Goal: Task Accomplishment & Management: Manage account settings

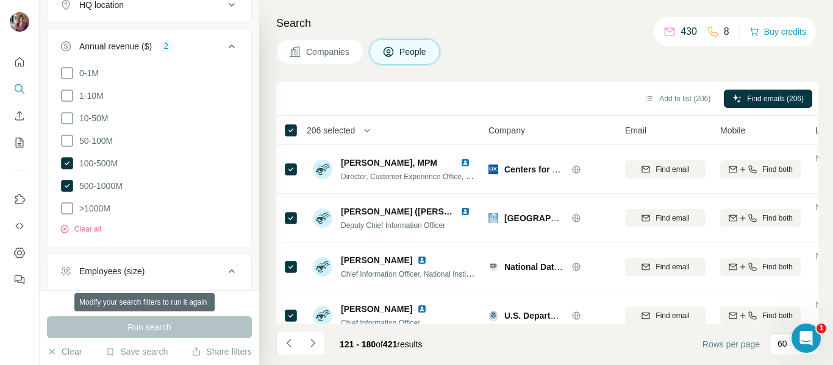
click at [134, 334] on div "Run search" at bounding box center [149, 328] width 205 height 22
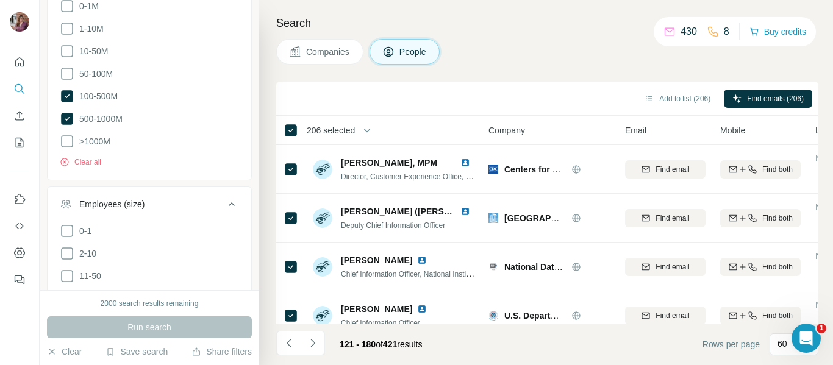
scroll to position [923, 0]
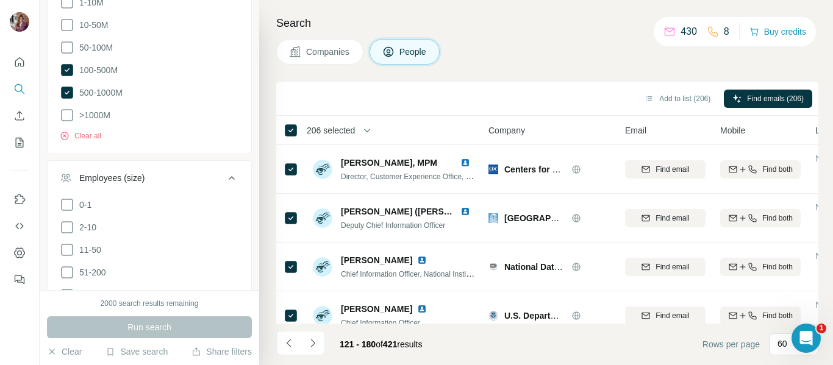
click at [179, 307] on div "2000 search results remaining" at bounding box center [150, 303] width 98 height 11
click at [173, 329] on div "Run search" at bounding box center [149, 328] width 205 height 22
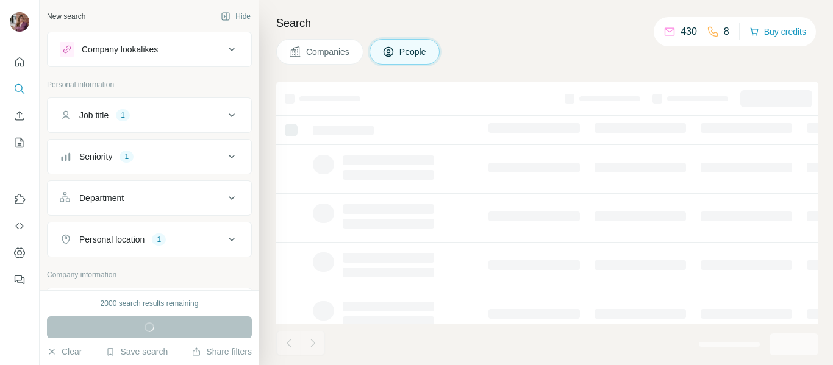
click at [204, 115] on div "Job title 1" at bounding box center [142, 115] width 165 height 12
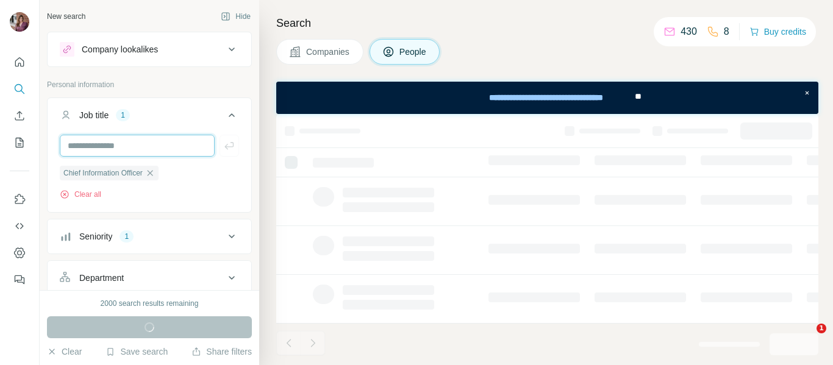
click at [170, 143] on input "text" at bounding box center [137, 146] width 155 height 22
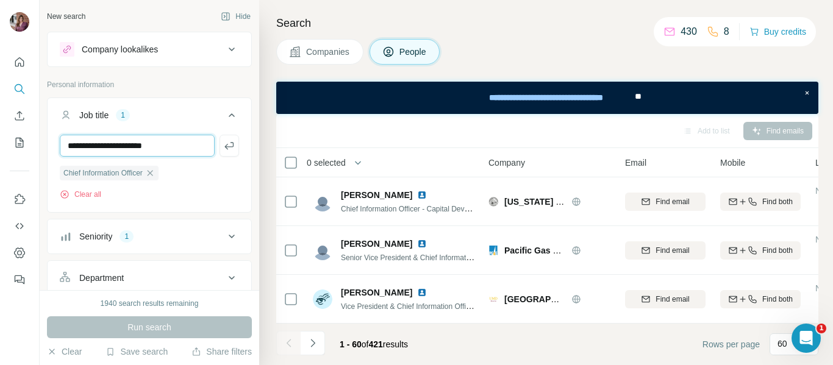
type input "**********"
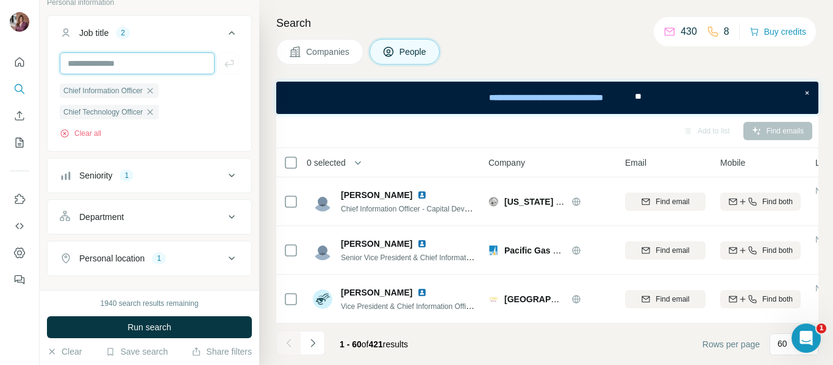
scroll to position [83, 0]
click at [172, 183] on button "Seniority 1" at bounding box center [150, 174] width 204 height 29
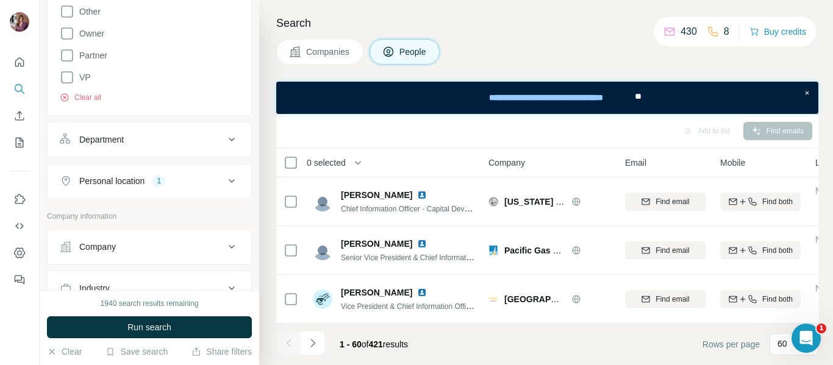
scroll to position [411, 0]
click at [163, 181] on div "1" at bounding box center [159, 180] width 14 height 11
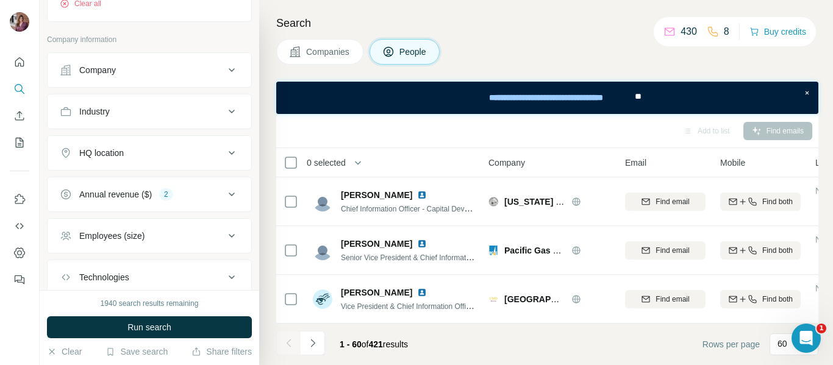
scroll to position [667, 0]
click at [187, 200] on div "Annual revenue ($) 2" at bounding box center [142, 194] width 165 height 12
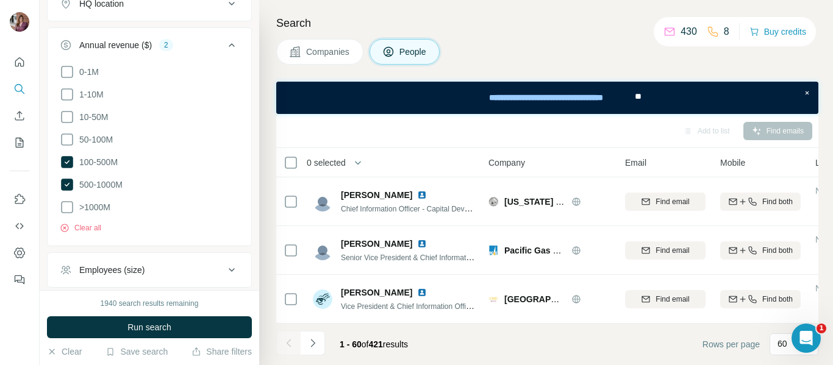
scroll to position [809, 0]
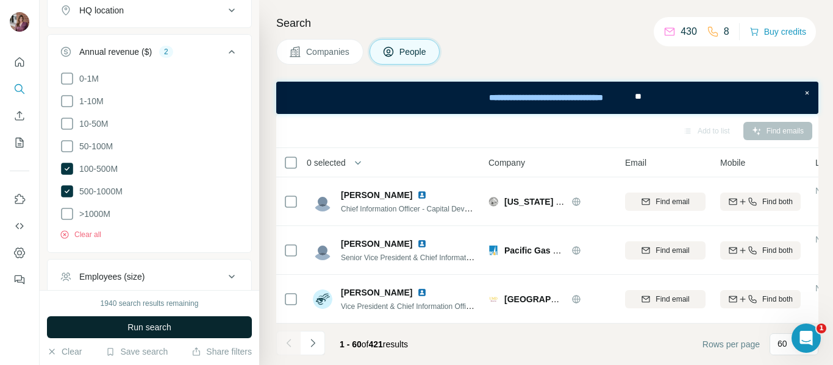
click at [171, 327] on span "Run search" at bounding box center [149, 327] width 44 height 12
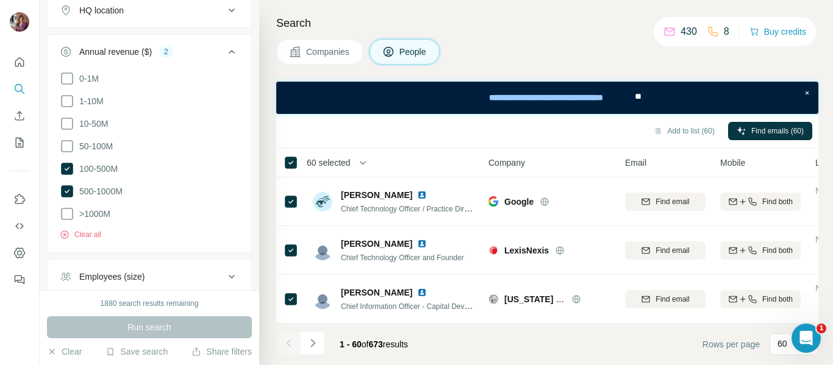
scroll to position [40, 0]
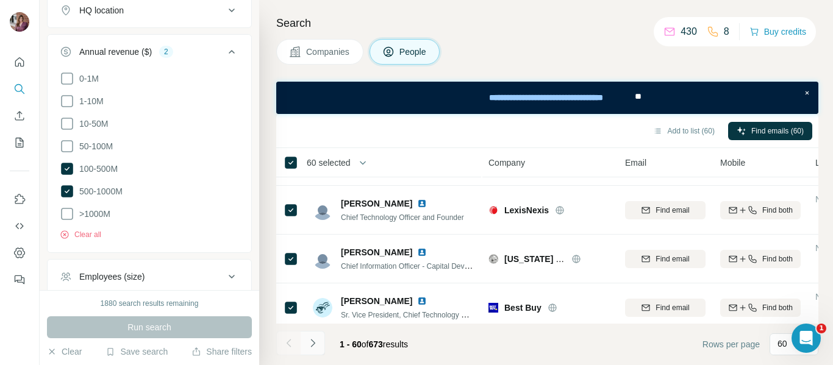
click at [307, 340] on icon "Navigate to next page" at bounding box center [313, 343] width 12 height 12
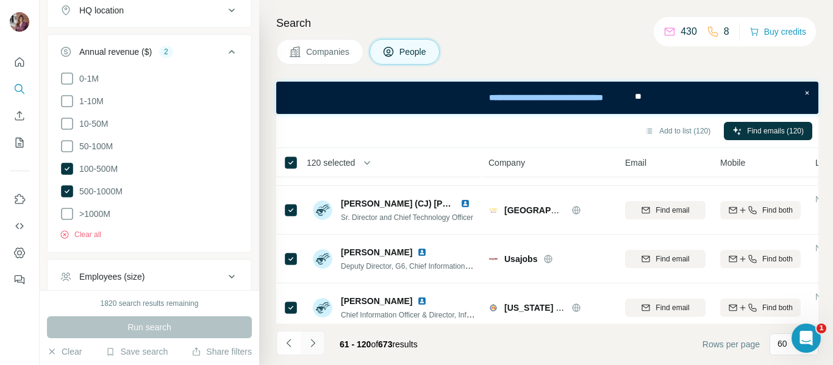
click at [307, 346] on icon "Navigate to next page" at bounding box center [313, 343] width 12 height 12
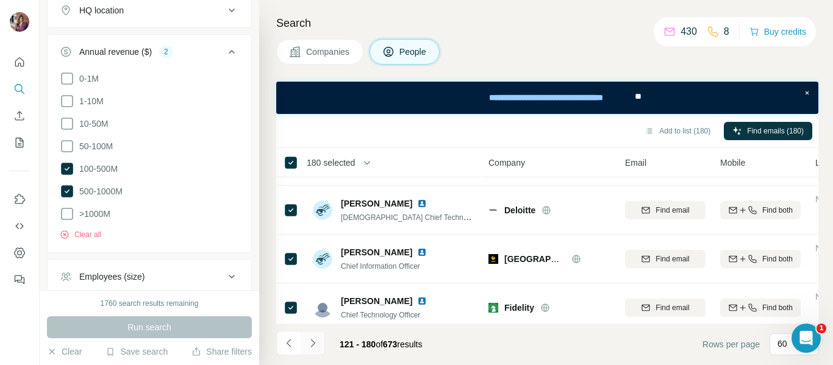
click at [312, 346] on icon "Navigate to next page" at bounding box center [312, 343] width 4 height 8
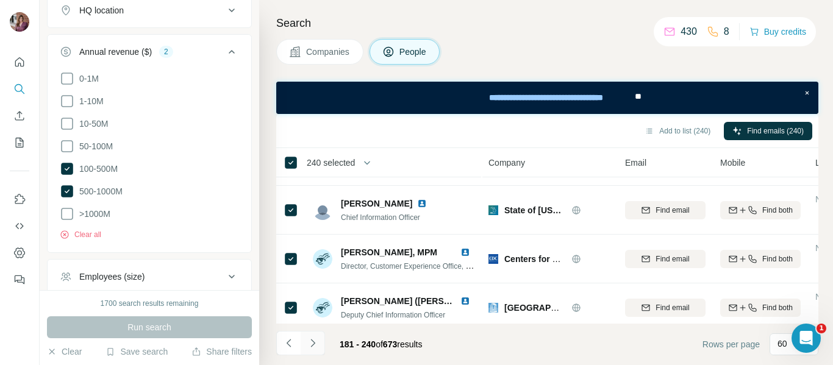
click at [312, 339] on icon "Navigate to next page" at bounding box center [313, 343] width 12 height 12
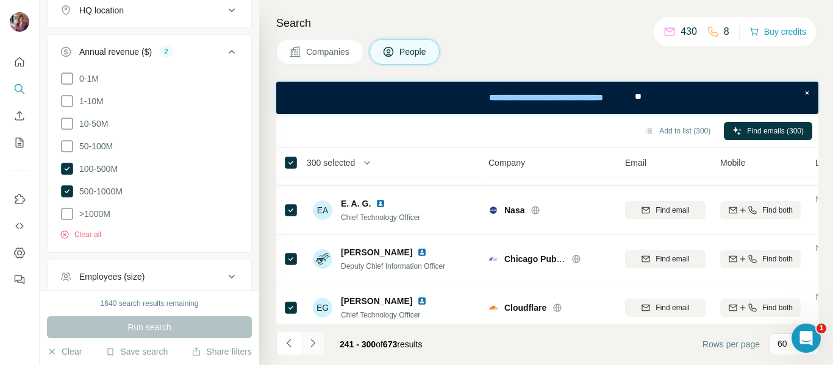
click at [312, 342] on icon "Navigate to next page" at bounding box center [313, 343] width 12 height 12
click at [310, 348] on icon "Navigate to next page" at bounding box center [313, 343] width 12 height 12
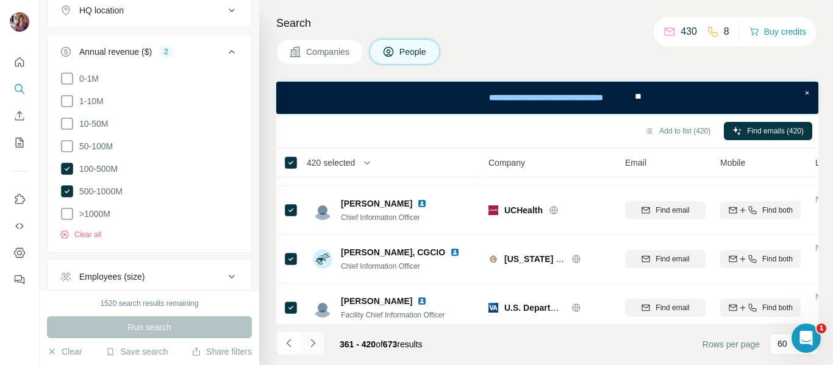
click at [314, 346] on icon "Navigate to next page" at bounding box center [313, 343] width 12 height 12
click at [311, 343] on icon "Navigate to next page" at bounding box center [313, 343] width 12 height 12
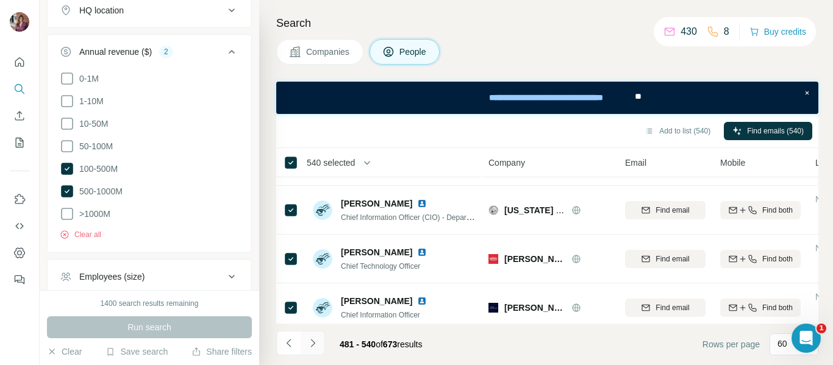
click at [314, 349] on icon "Navigate to next page" at bounding box center [313, 343] width 12 height 12
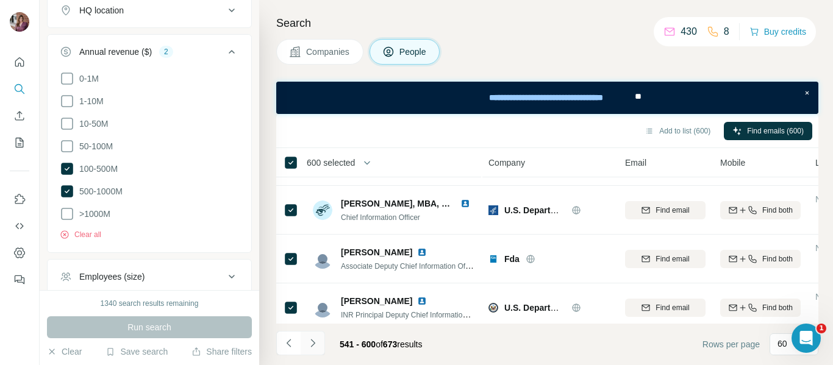
click at [314, 346] on icon "Navigate to next page" at bounding box center [313, 343] width 12 height 12
click at [312, 350] on button "Navigate to next page" at bounding box center [313, 343] width 24 height 24
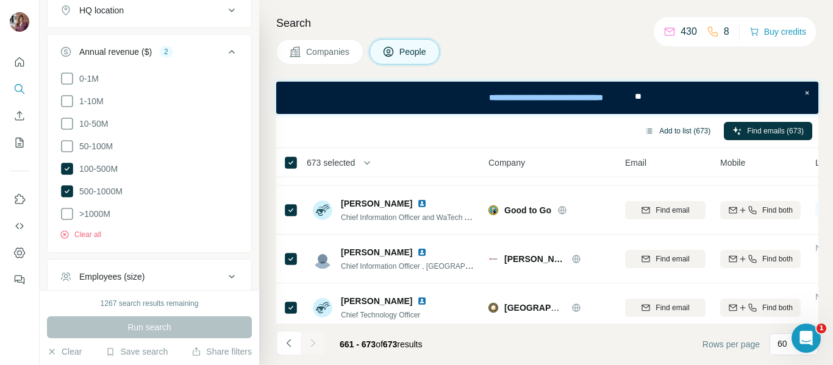
click at [659, 132] on button "Add to list (673)" at bounding box center [677, 131] width 83 height 18
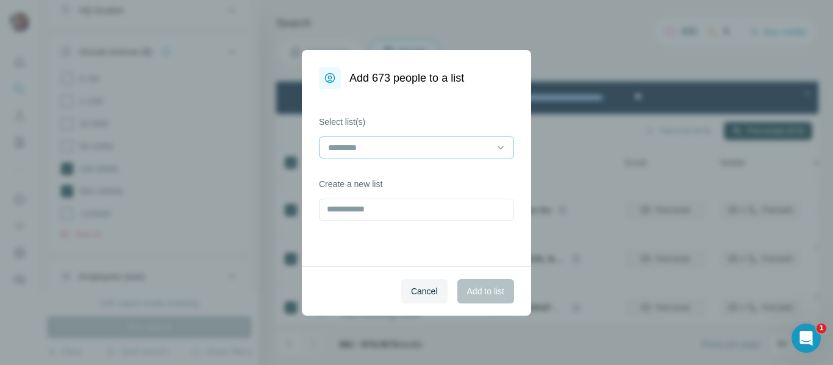
click at [462, 146] on input at bounding box center [409, 147] width 165 height 13
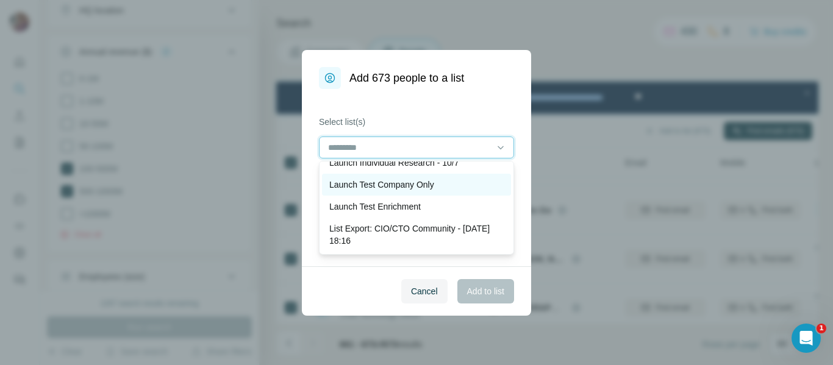
scroll to position [0, 0]
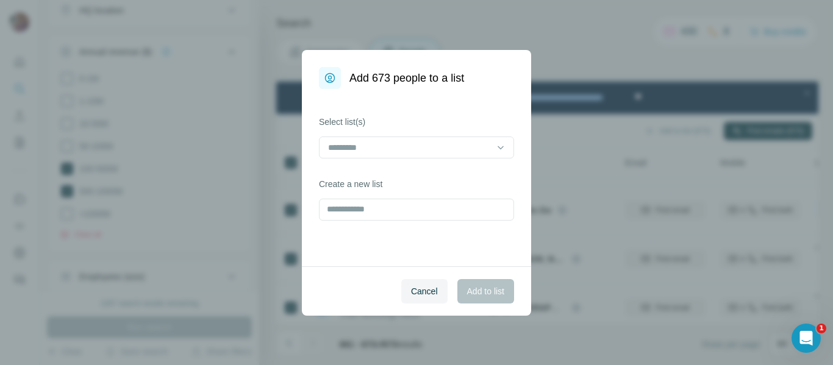
click at [432, 112] on div "Select list(s) Create a new list" at bounding box center [416, 177] width 229 height 177
click at [398, 211] on input "text" at bounding box center [416, 210] width 195 height 22
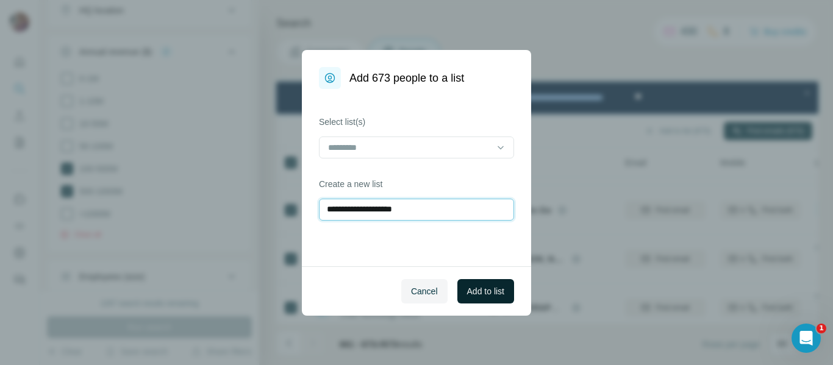
type input "**********"
click at [470, 288] on span "Add to list" at bounding box center [485, 291] width 37 height 12
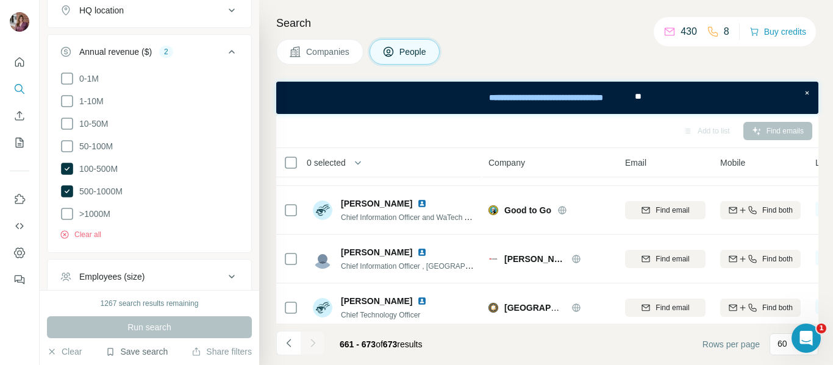
click at [138, 353] on button "Save search" at bounding box center [137, 352] width 62 height 12
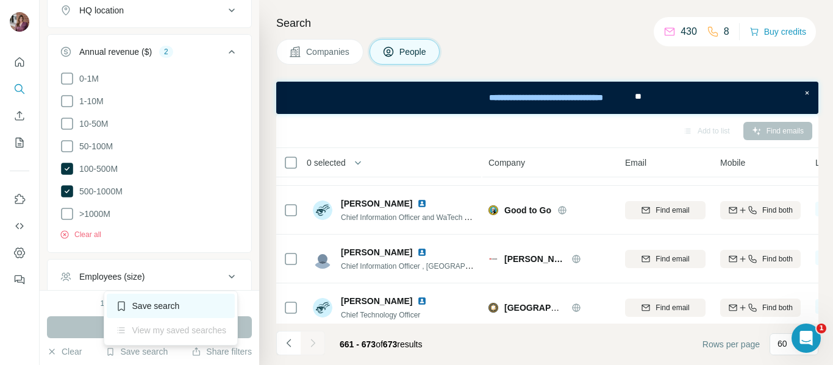
click at [136, 309] on div "Save search" at bounding box center [171, 306] width 129 height 24
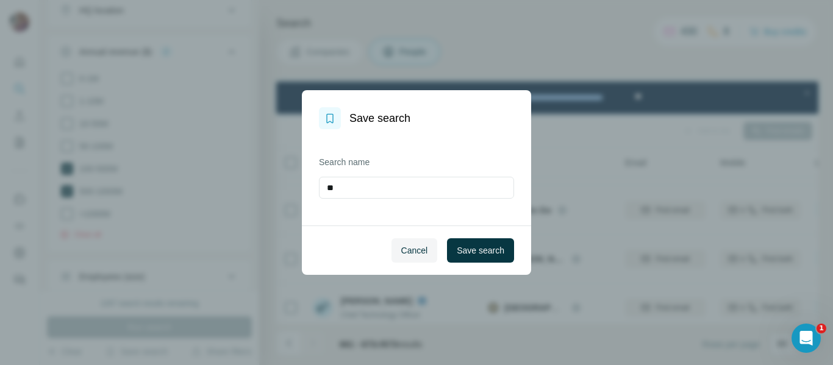
type input "*"
type input "**********"
click at [484, 253] on span "Save search" at bounding box center [481, 251] width 48 height 12
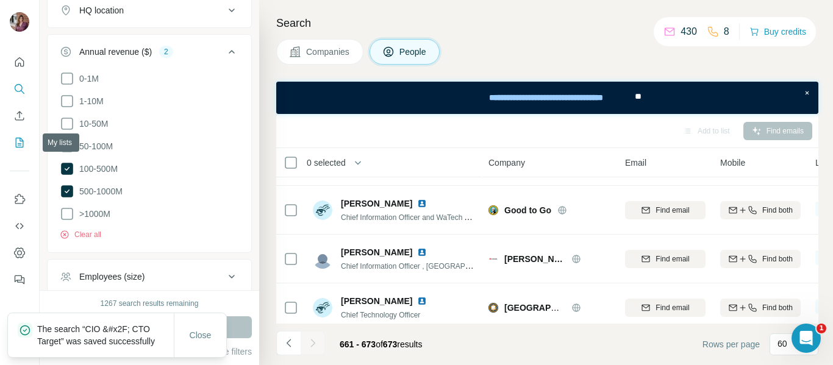
click at [23, 149] on button "My lists" at bounding box center [20, 143] width 20 height 22
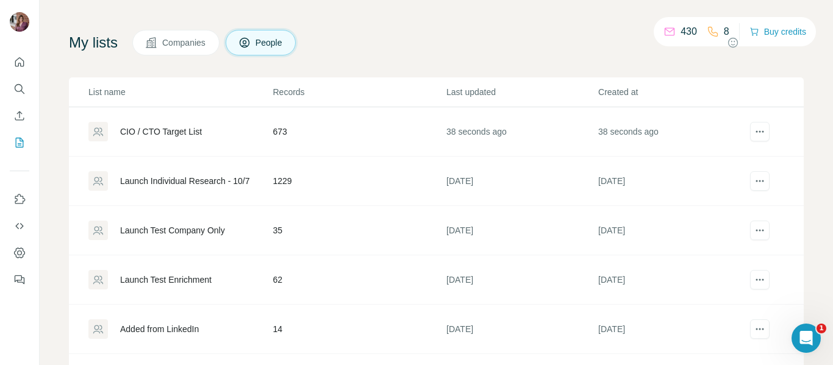
scroll to position [38, 0]
click at [171, 287] on div "Launch Test Enrichment" at bounding box center [165, 280] width 91 height 12
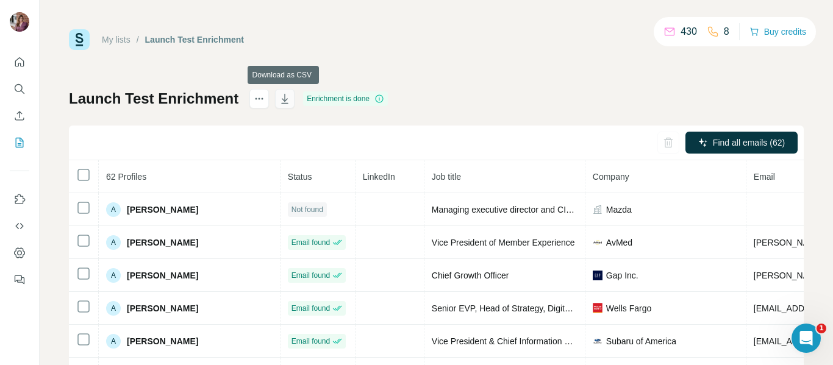
click at [285, 100] on icon "button" at bounding box center [285, 100] width 6 height 4
click at [19, 85] on icon "Search" at bounding box center [19, 88] width 8 height 8
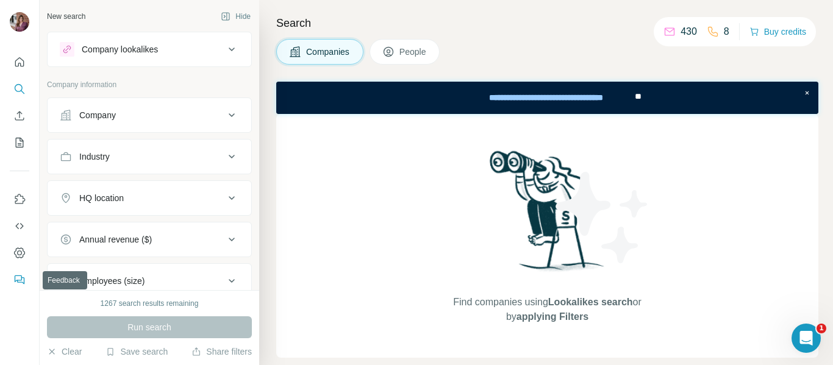
click at [21, 284] on icon "Feedback" at bounding box center [19, 280] width 12 height 12
click at [799, 331] on icon "Open Intercom Messenger" at bounding box center [805, 337] width 20 height 20
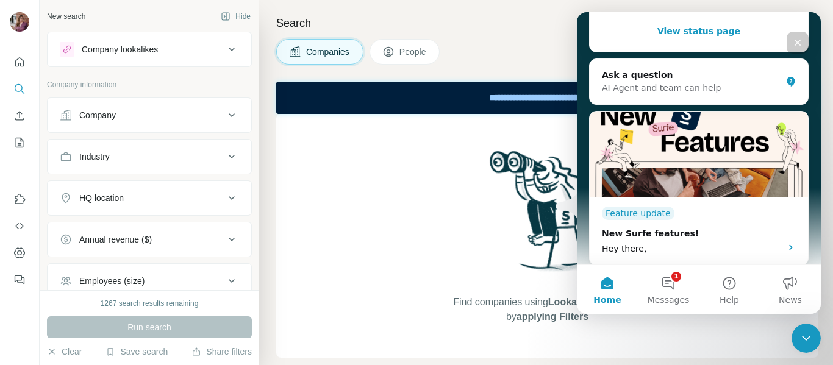
scroll to position [260, 0]
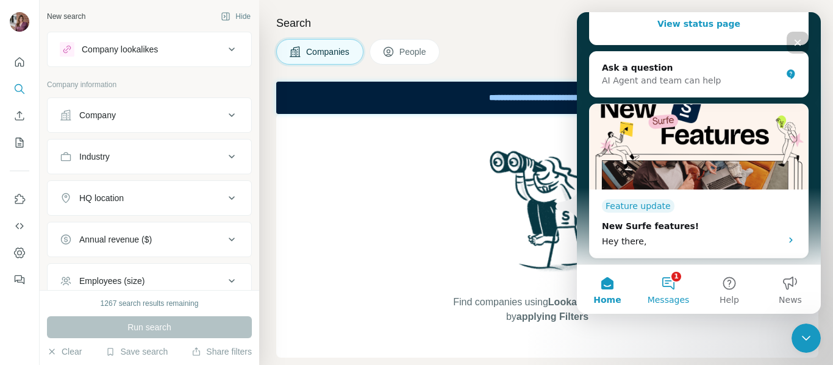
click at [669, 288] on button "1 Messages" at bounding box center [668, 289] width 61 height 49
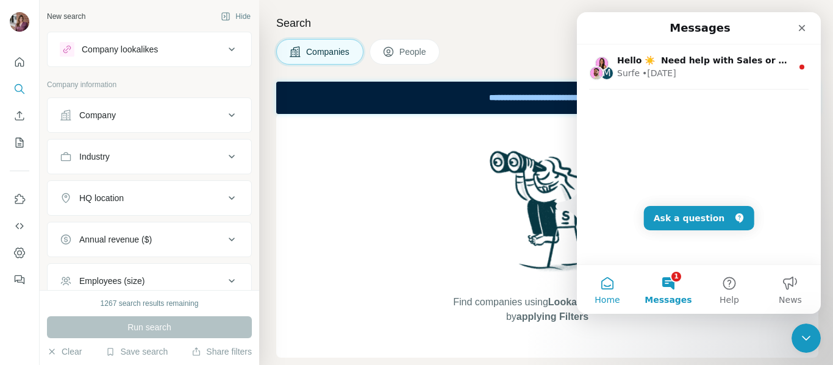
click at [603, 293] on button "Home" at bounding box center [607, 289] width 61 height 49
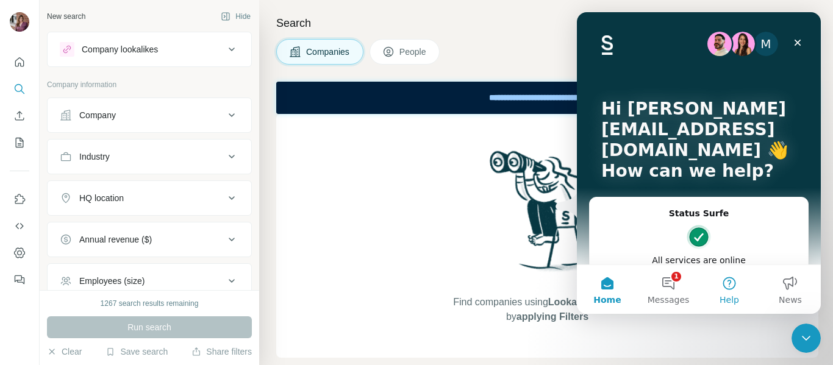
click at [729, 283] on button "Help" at bounding box center [729, 289] width 61 height 49
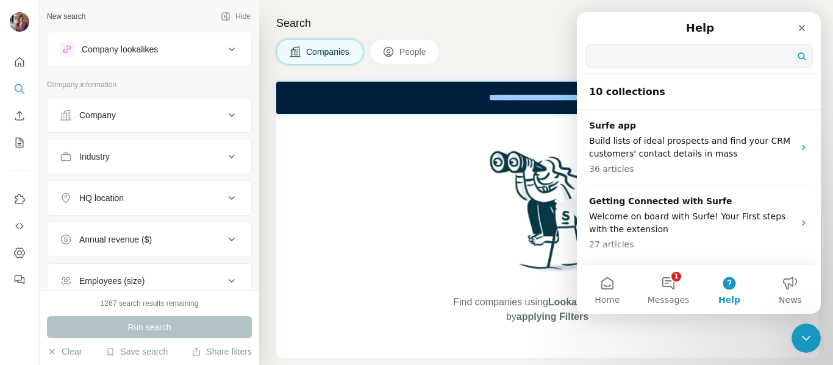
click at [613, 57] on input "Search for help" at bounding box center [699, 56] width 227 height 23
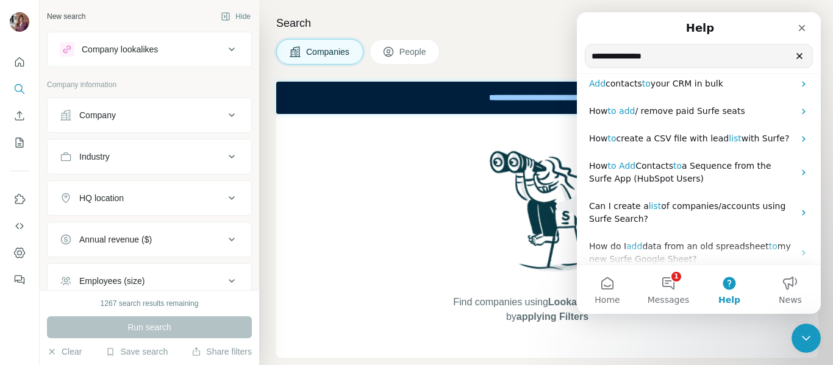
scroll to position [132, 0]
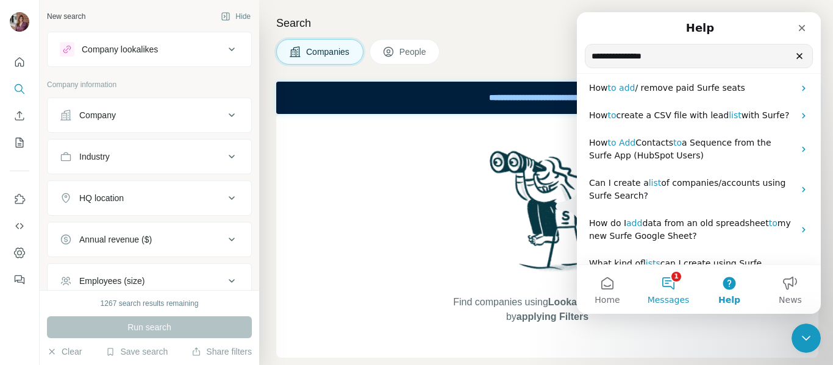
type input "**********"
click at [672, 282] on button "1 Messages" at bounding box center [668, 289] width 61 height 49
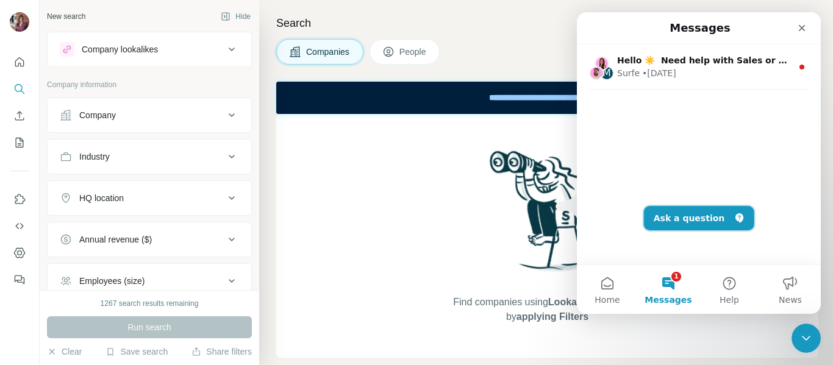
click at [681, 219] on button "Ask a question" at bounding box center [699, 218] width 110 height 24
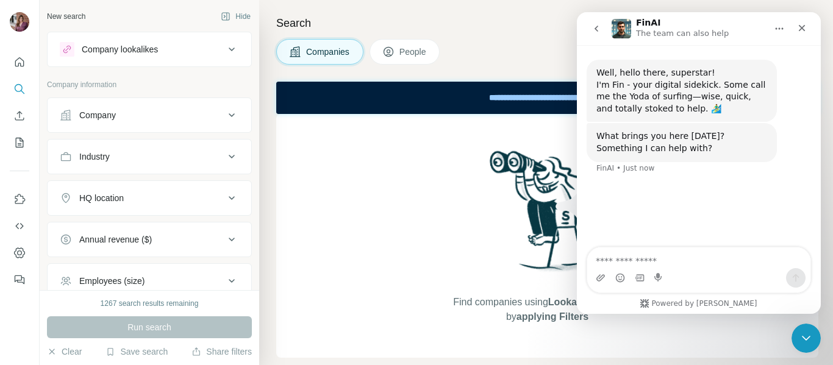
click at [628, 263] on textarea "Ask a question…" at bounding box center [698, 258] width 223 height 21
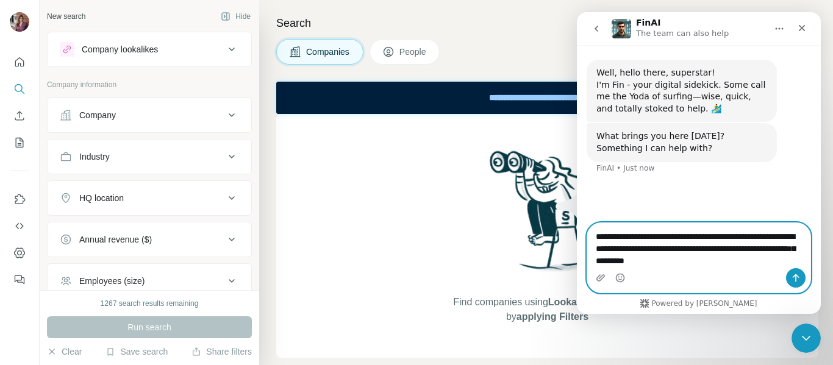
type textarea "**********"
click at [794, 278] on icon "Send a message…" at bounding box center [796, 278] width 10 height 10
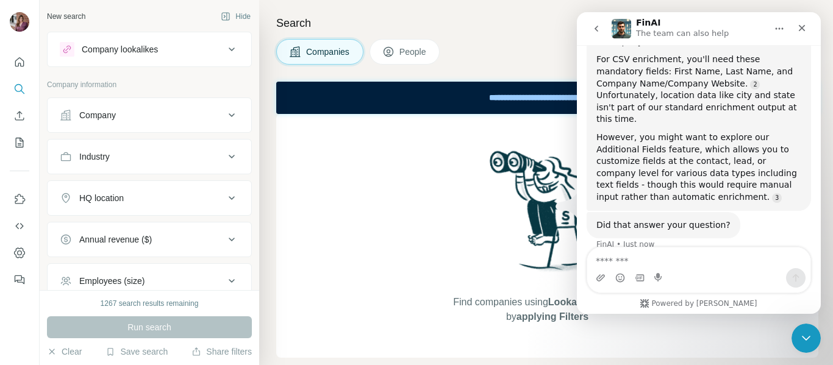
scroll to position [403, 0]
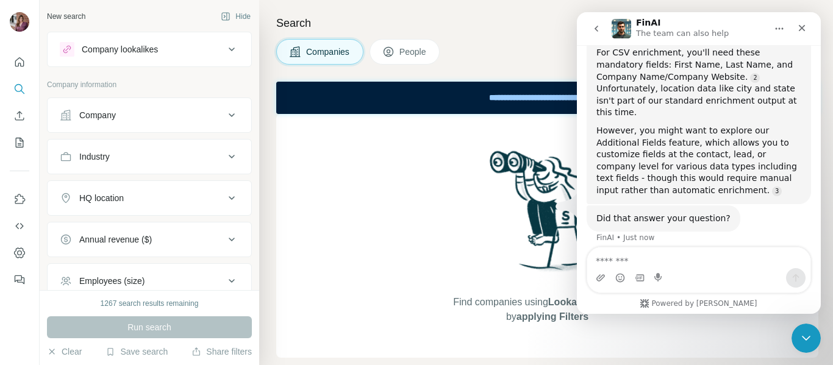
click at [708, 134] on div "However, you might want to explore our Additional Fields feature, which allows …" at bounding box center [699, 161] width 205 height 72
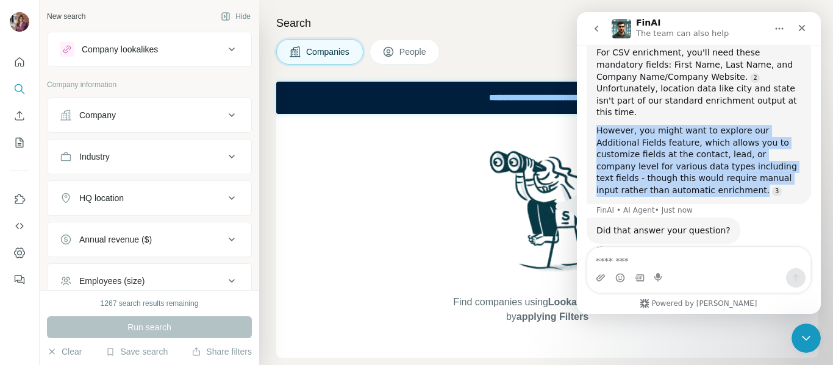
click at [708, 134] on div "However, you might want to explore our Additional Fields feature, which allows …" at bounding box center [699, 161] width 205 height 72
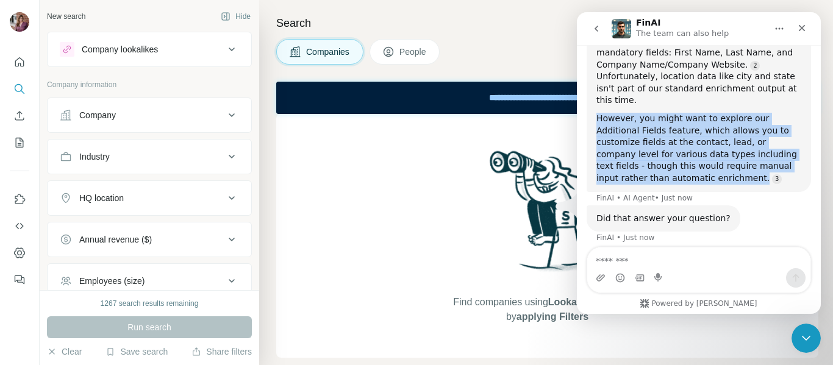
click at [667, 132] on div "However, you might want to explore our Additional Fields feature, which allows …" at bounding box center [699, 149] width 205 height 72
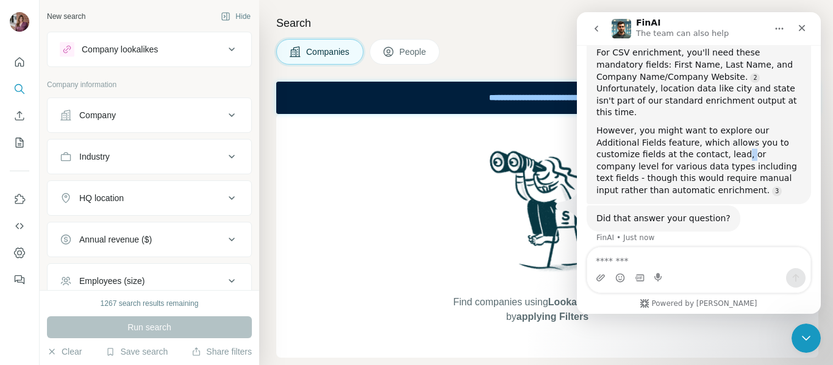
click at [667, 132] on div "However, you might want to explore our Additional Fields feature, which allows …" at bounding box center [699, 161] width 205 height 72
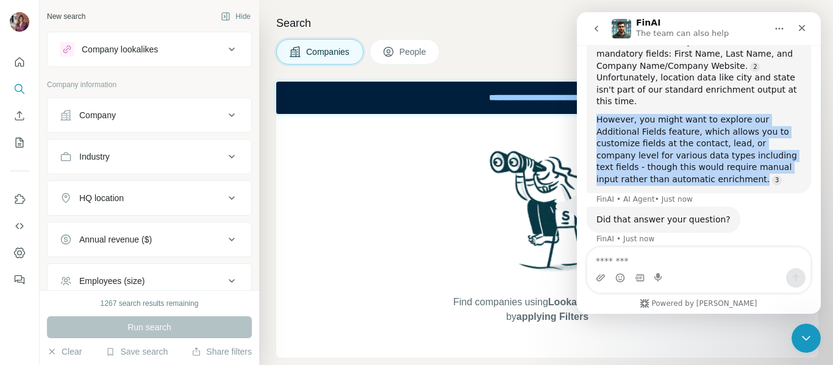
click at [667, 132] on div "However, you might want to explore our Additional Fields feature, which allows …" at bounding box center [699, 150] width 205 height 72
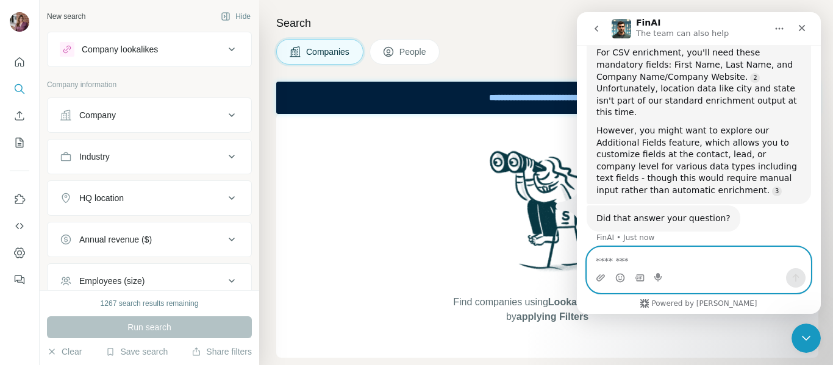
click at [675, 262] on textarea "Message…" at bounding box center [698, 258] width 223 height 21
type textarea "**********"
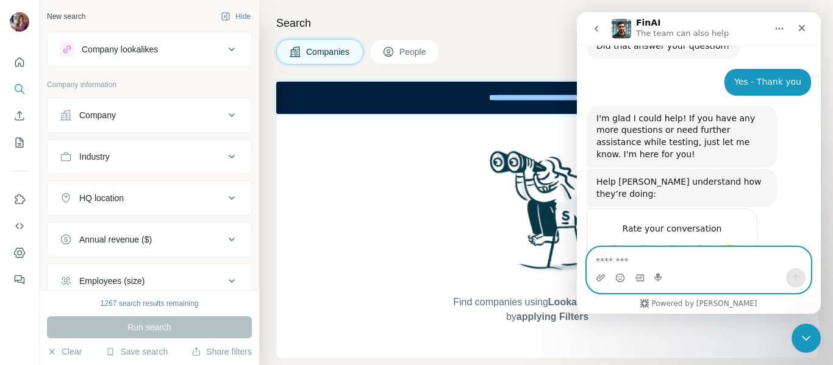
scroll to position [568, 0]
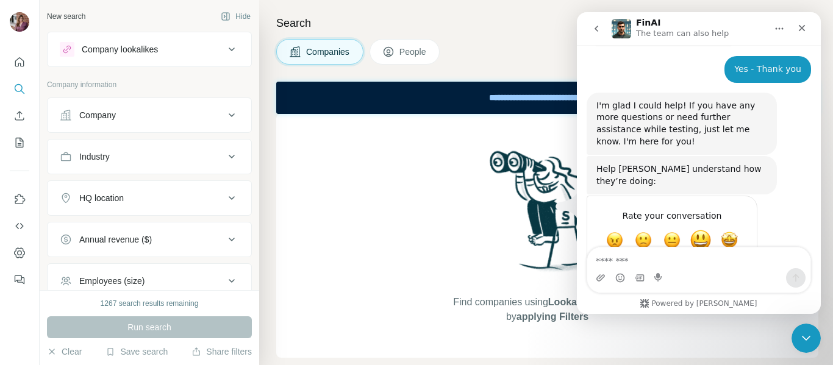
click at [708, 229] on span "Great" at bounding box center [701, 240] width 22 height 22
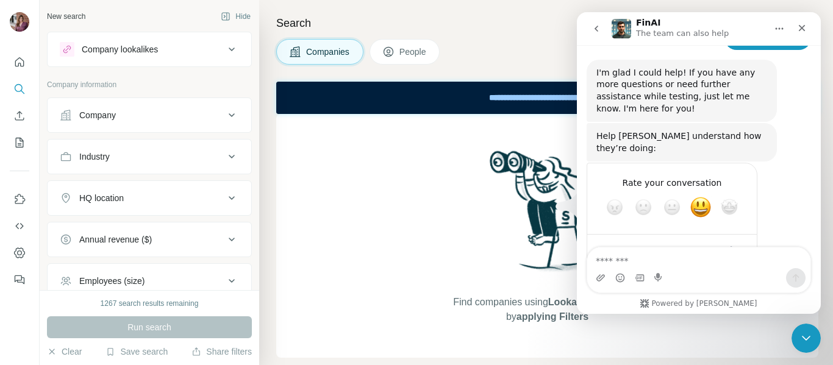
click at [733, 239] on div "Submit" at bounding box center [735, 251] width 24 height 24
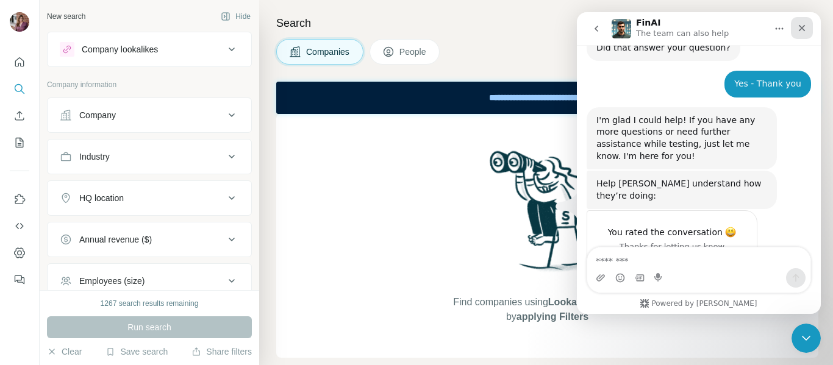
click at [794, 30] on div "Close" at bounding box center [802, 28] width 22 height 22
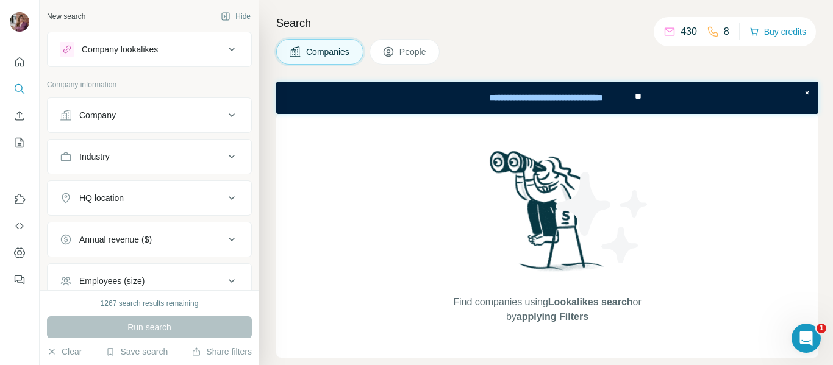
scroll to position [601, 0]
click at [20, 143] on icon "My lists" at bounding box center [21, 142] width 6 height 8
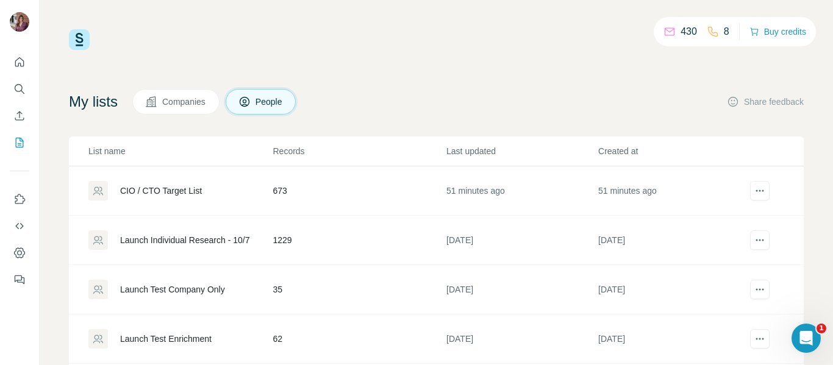
drag, startPoint x: 372, startPoint y: 106, endPoint x: 344, endPoint y: 115, distance: 29.3
click at [344, 115] on div "My lists Companies People Share feedback List name Records Last updated Created…" at bounding box center [436, 277] width 735 height 377
click at [18, 115] on icon "Enrich CSV" at bounding box center [19, 116] width 12 height 12
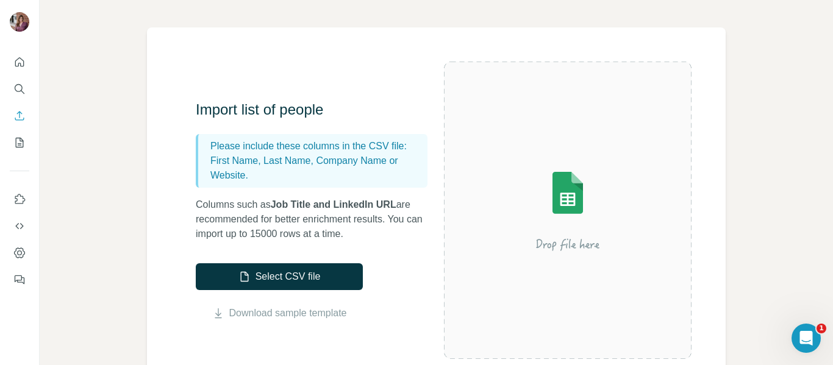
scroll to position [69, 0]
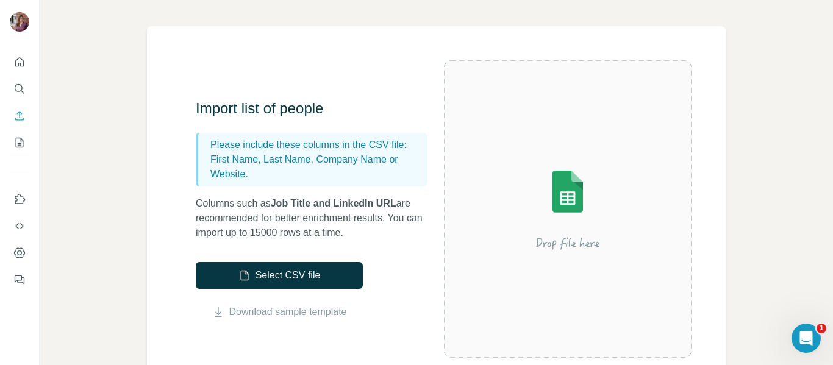
click at [91, 228] on div "Enrich CSV Import list of people Please include these columns in the CSV file: …" at bounding box center [437, 182] width 794 height 365
click at [19, 142] on icon "My lists" at bounding box center [19, 143] width 12 height 12
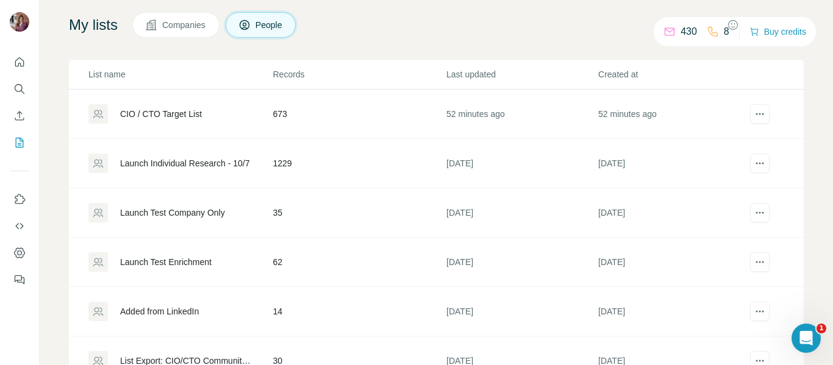
scroll to position [78, 0]
click at [187, 254] on div "Launch Test Enrichment" at bounding box center [179, 261] width 183 height 20
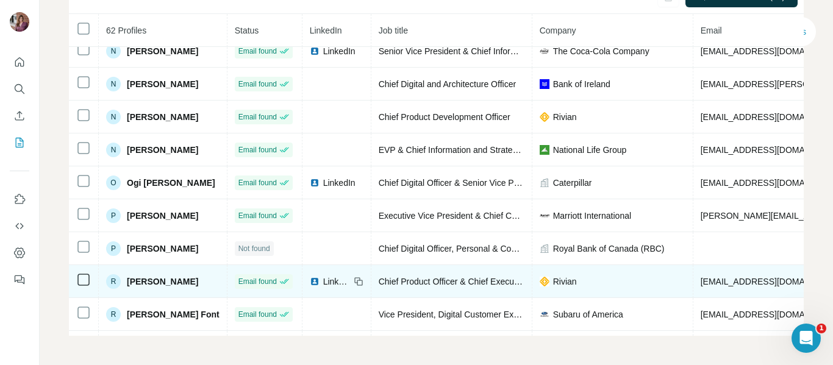
scroll to position [1406, 0]
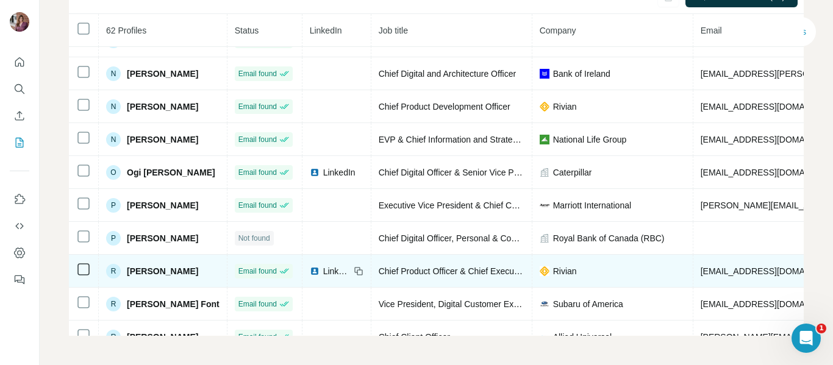
click at [350, 270] on span "LinkedIn" at bounding box center [336, 271] width 27 height 12
